Goal: Navigation & Orientation: Find specific page/section

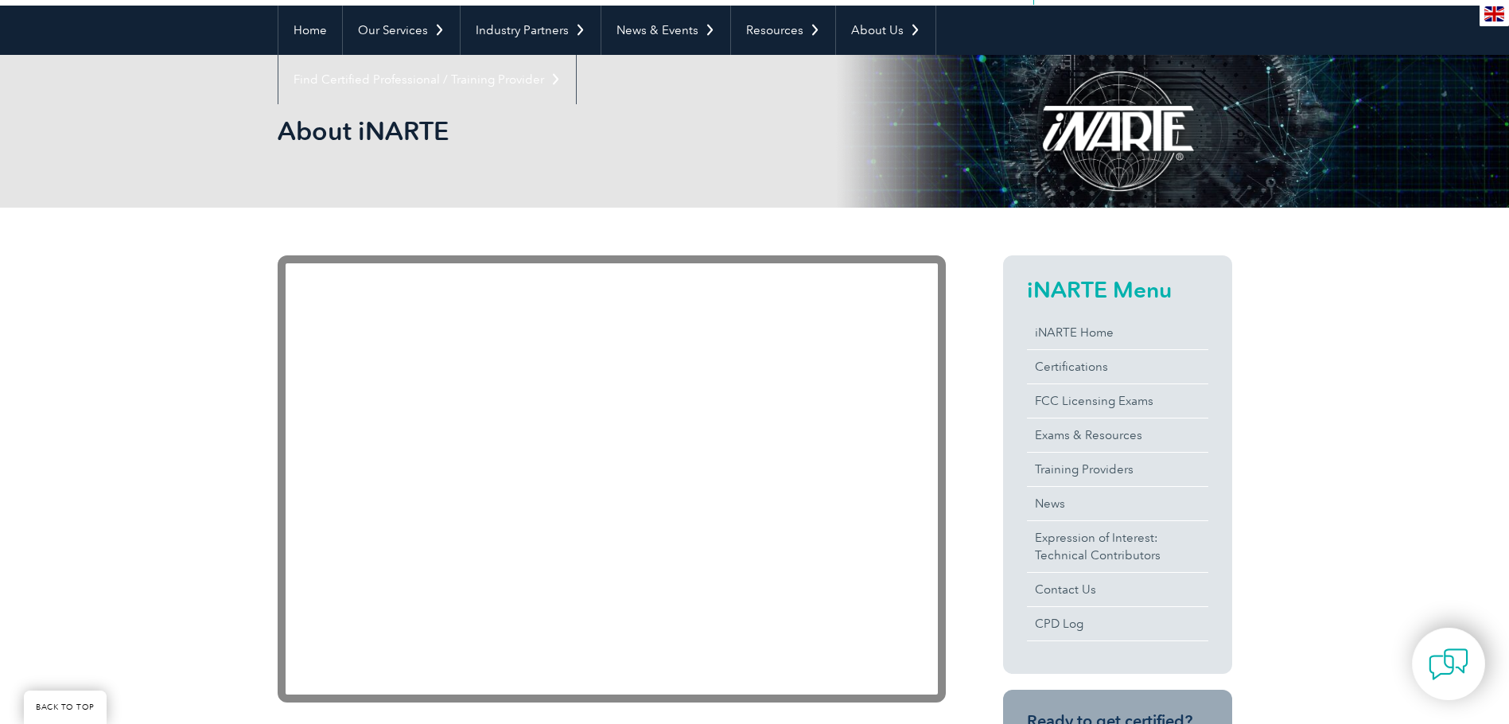
scroll to position [239, 0]
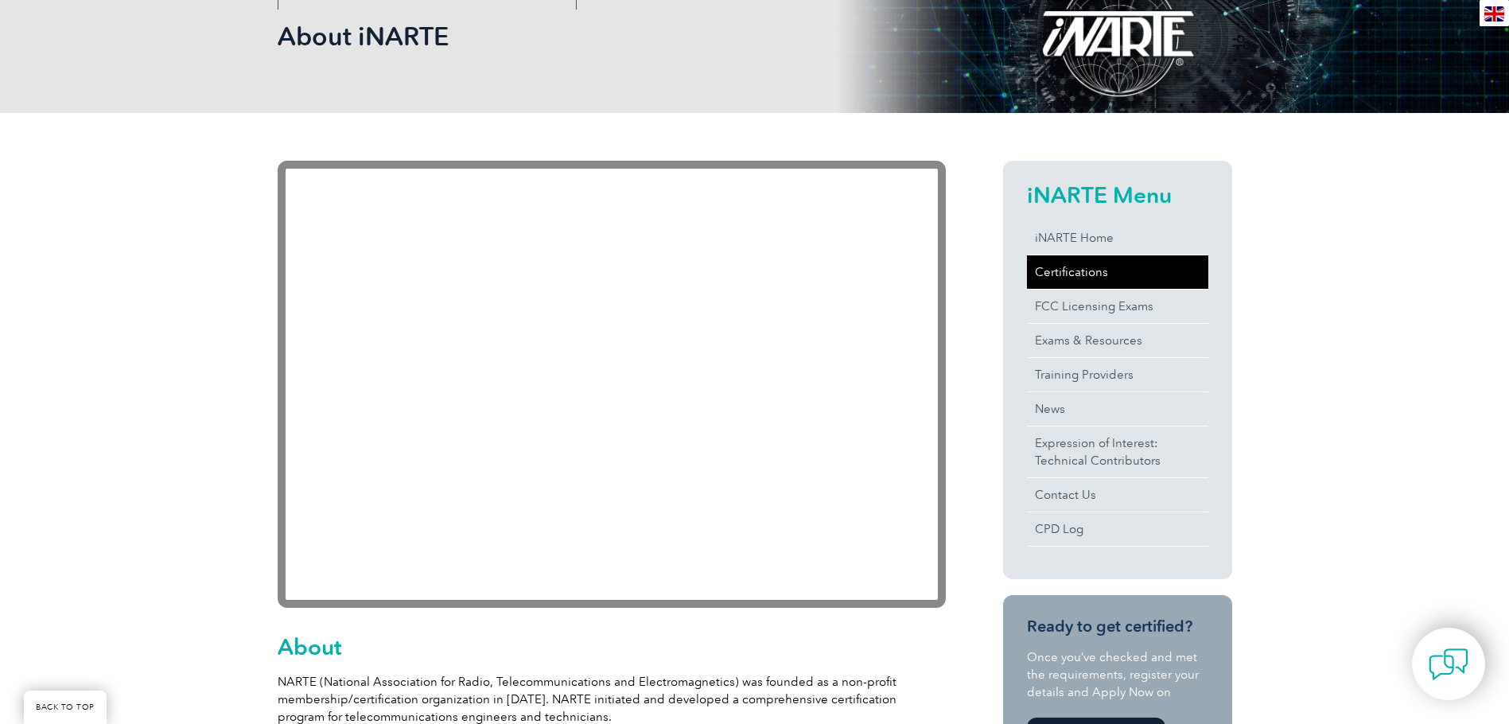
click at [1050, 274] on link "Certifications" at bounding box center [1117, 271] width 181 height 33
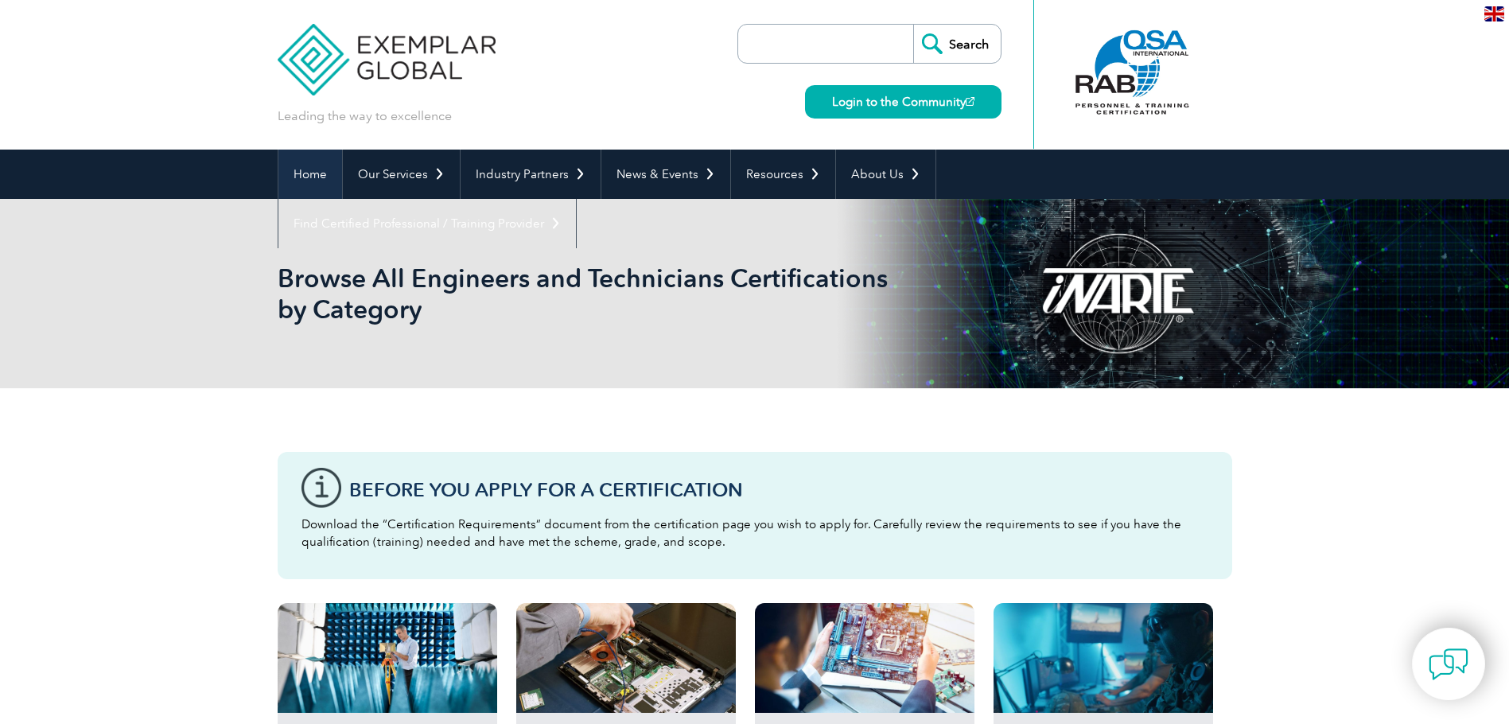
click at [297, 169] on link "Home" at bounding box center [310, 174] width 64 height 49
click at [1133, 82] on div at bounding box center [1132, 72] width 158 height 87
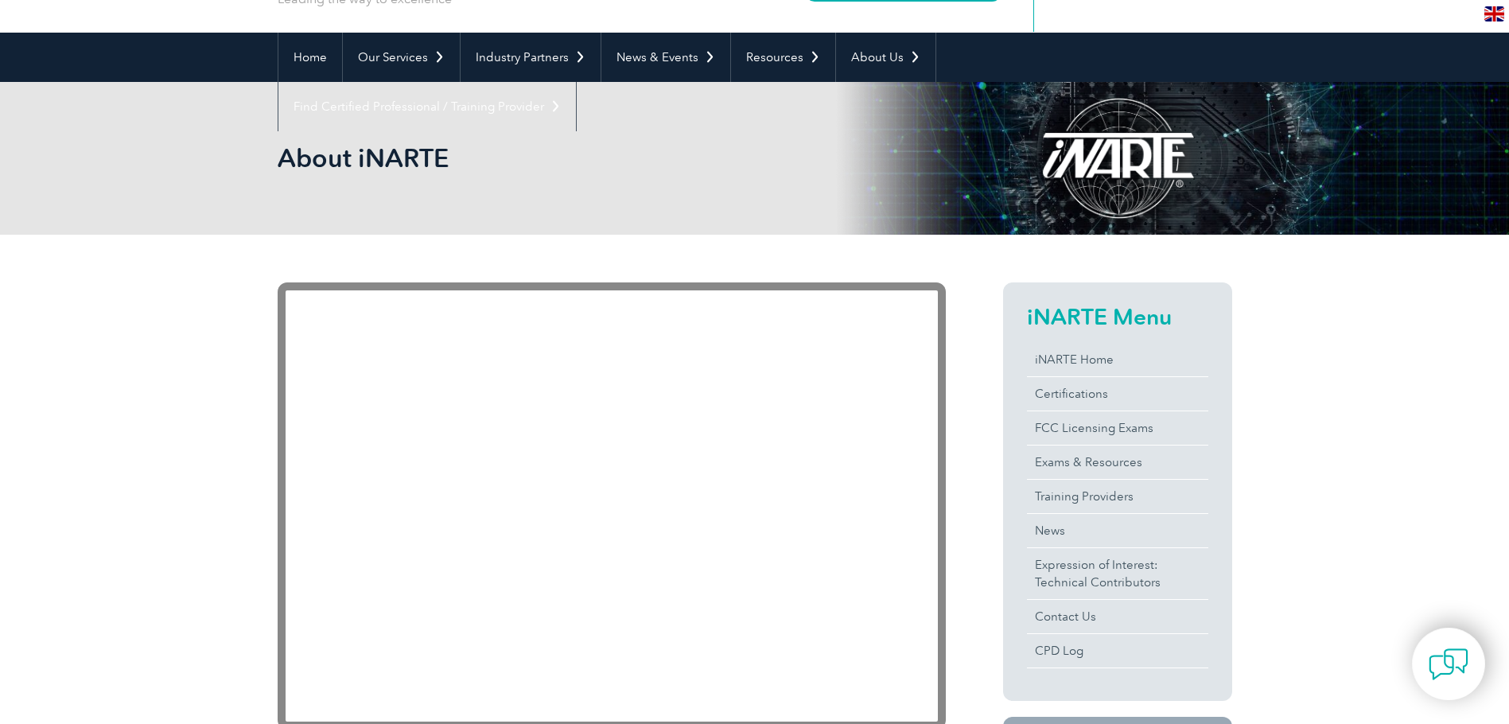
scroll to position [159, 0]
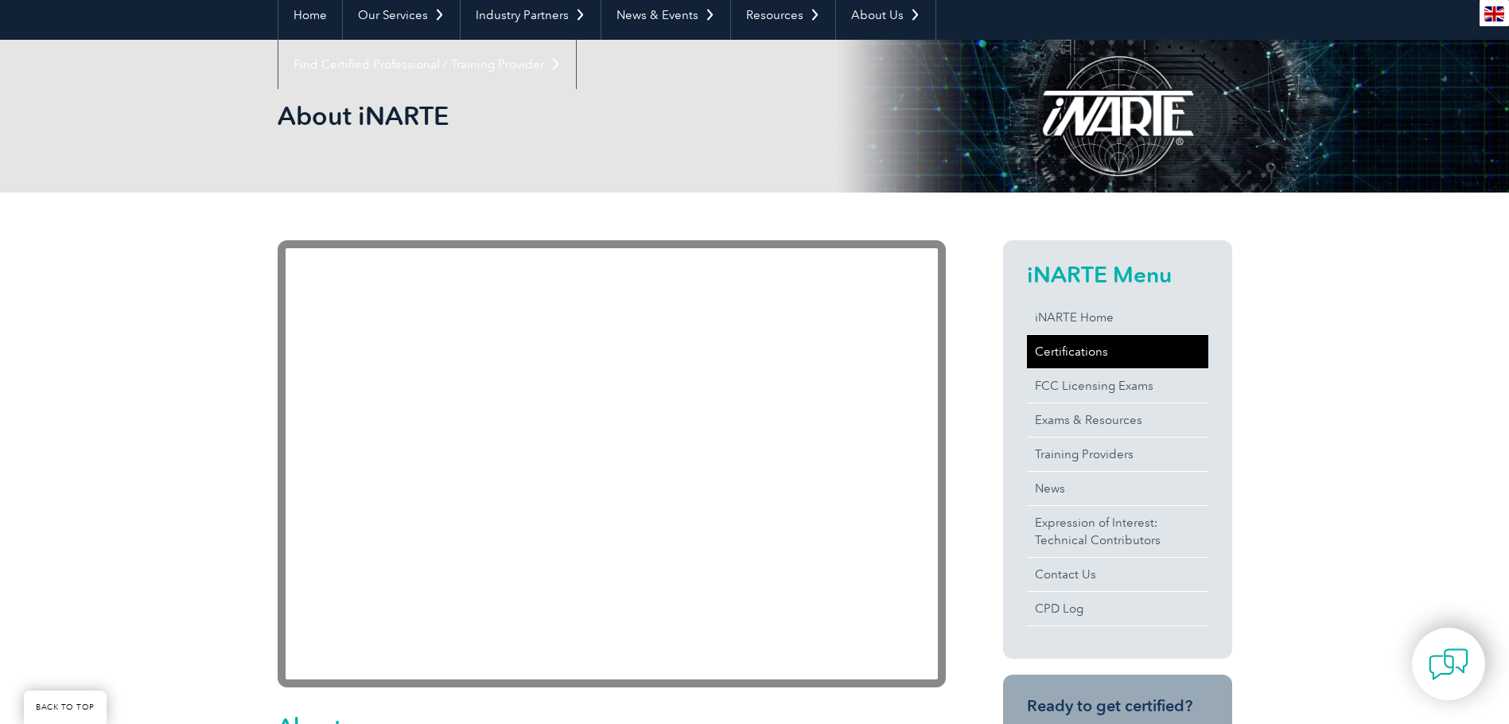
click at [1074, 355] on link "Certifications" at bounding box center [1117, 351] width 181 height 33
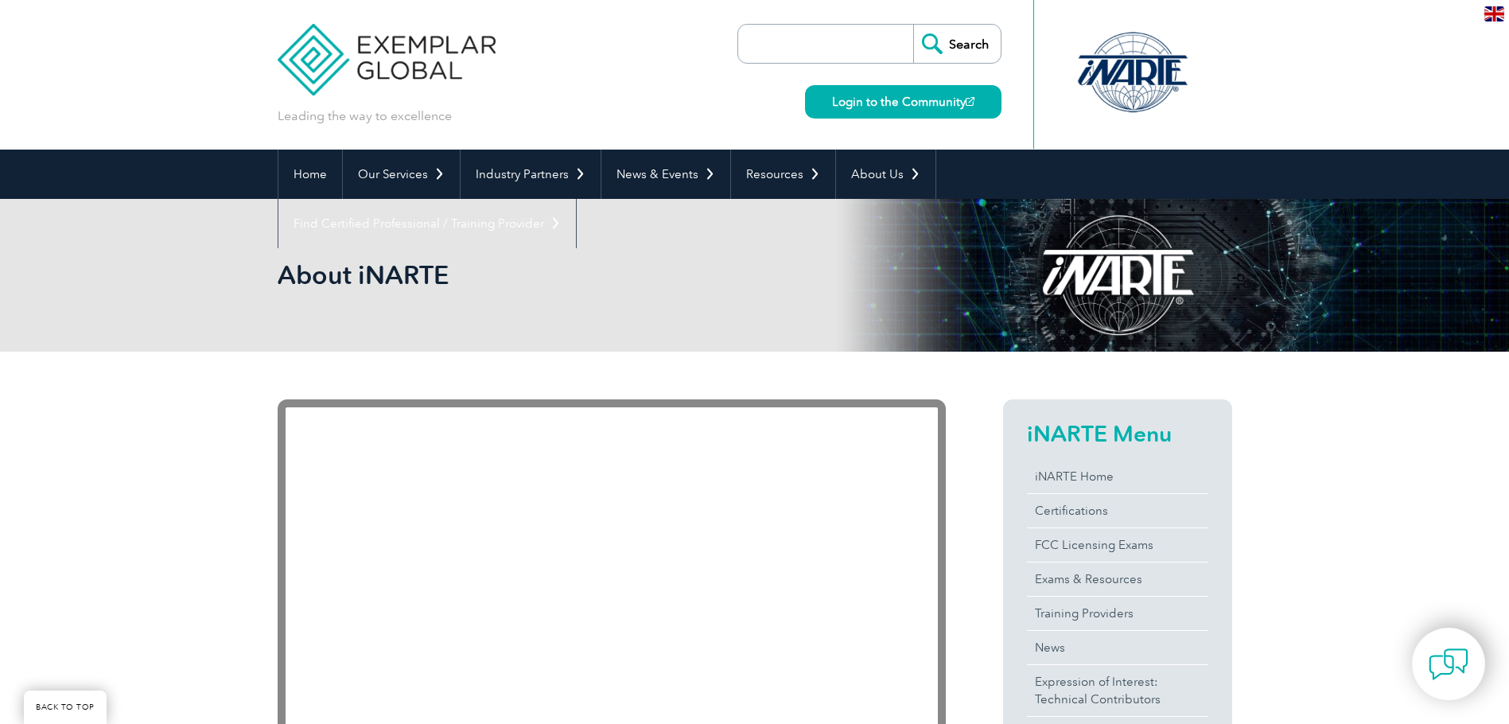
scroll to position [334, 0]
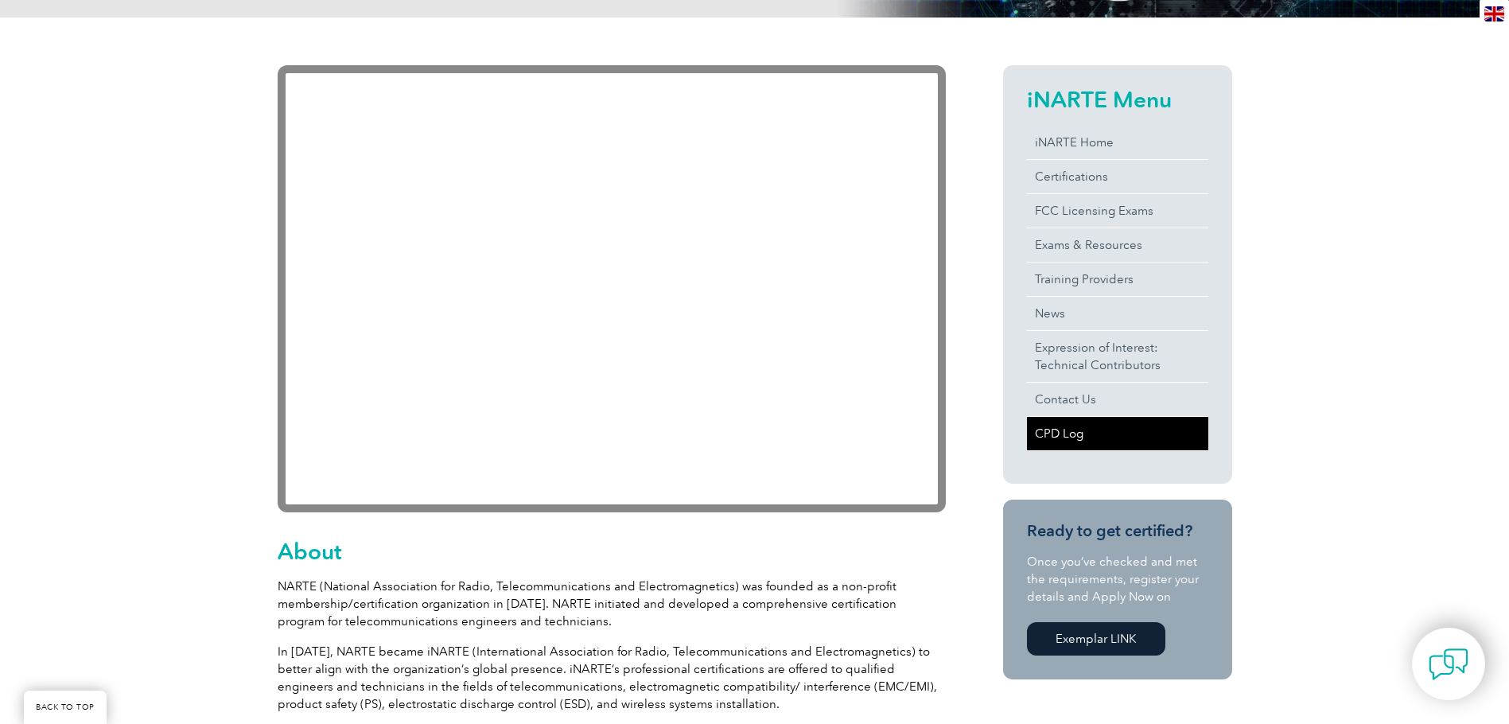
click at [1070, 428] on link "CPD Log" at bounding box center [1117, 433] width 181 height 33
